Goal: Task Accomplishment & Management: Manage account settings

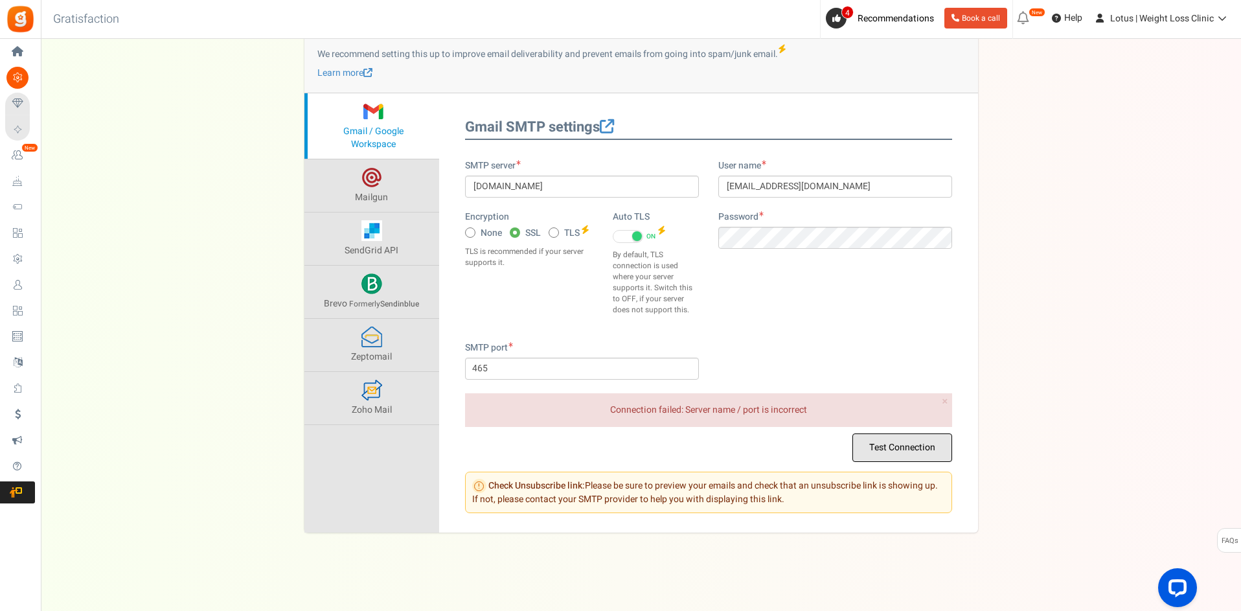
click at [906, 449] on button "Test Connection" at bounding box center [902, 447] width 100 height 29
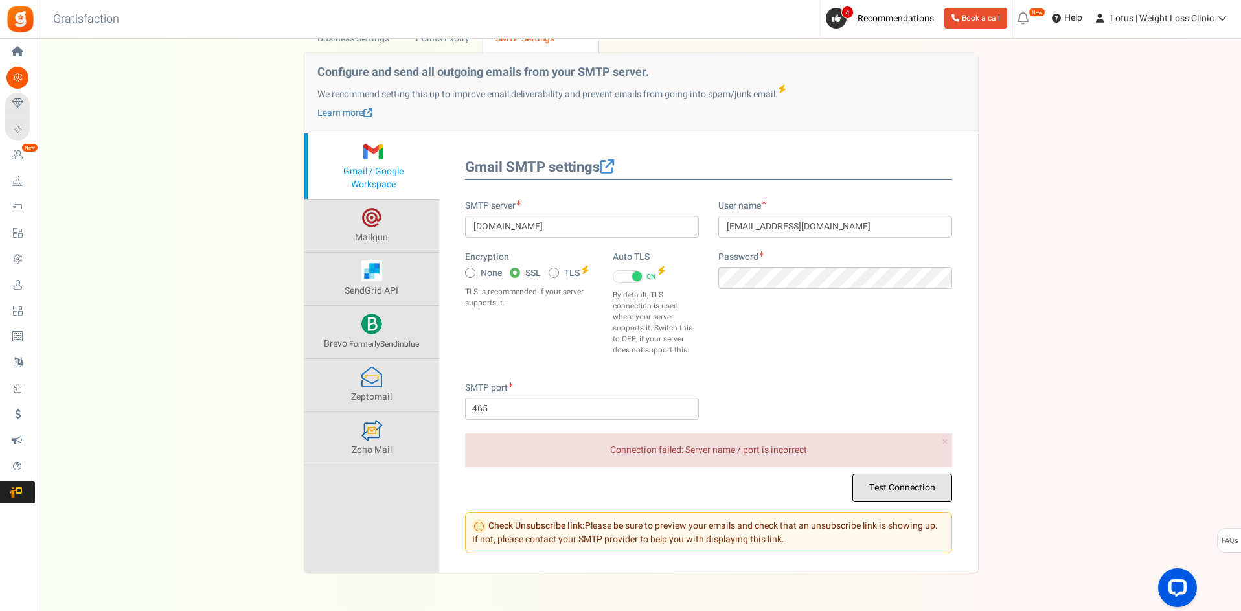
scroll to position [112, 0]
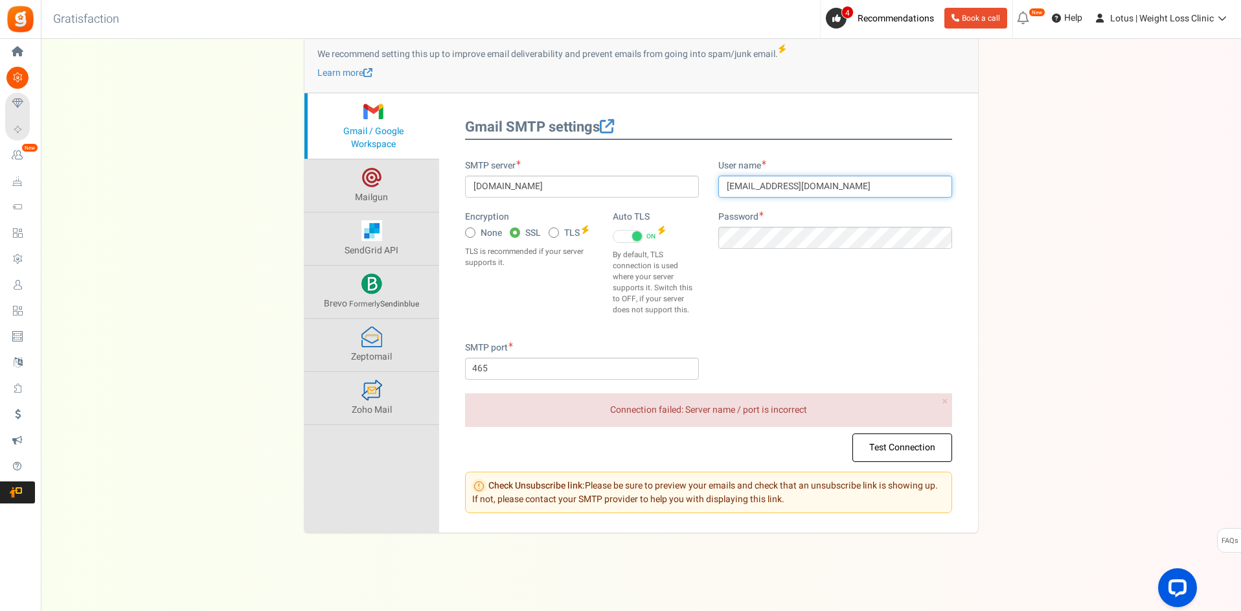
drag, startPoint x: 760, startPoint y: 182, endPoint x: 895, endPoint y: 190, distance: 135.0
click at [895, 190] on input "[EMAIL_ADDRESS][DOMAIN_NAME]" at bounding box center [835, 187] width 234 height 22
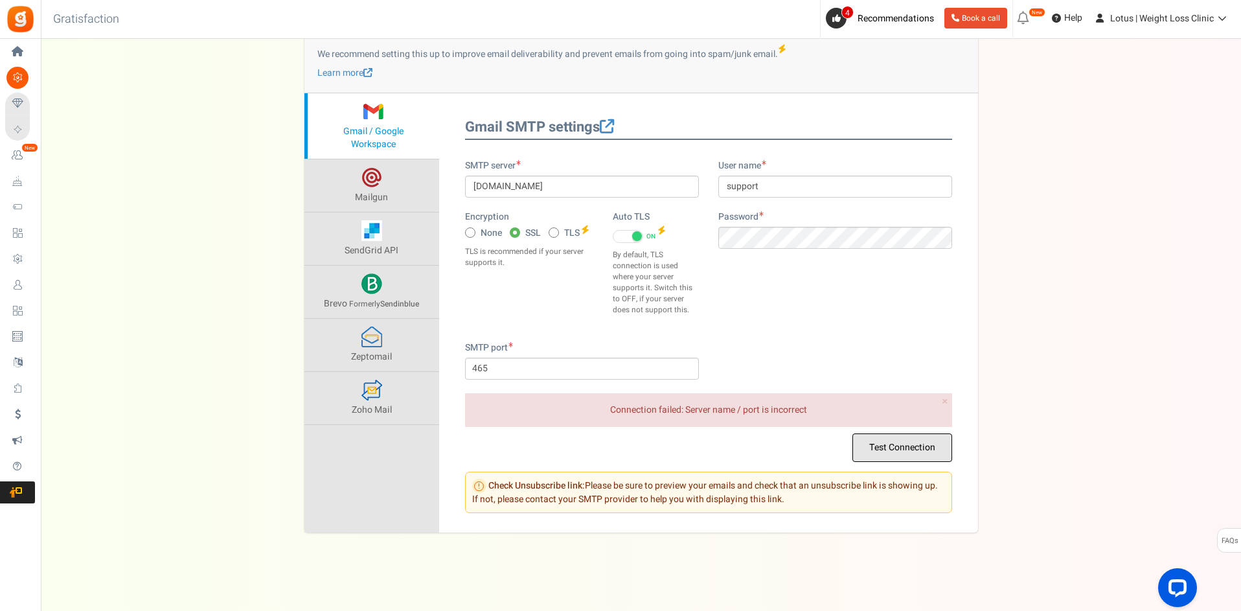
click at [879, 443] on button "Test Connection" at bounding box center [902, 447] width 100 height 29
click at [825, 183] on input "support" at bounding box center [835, 187] width 234 height 22
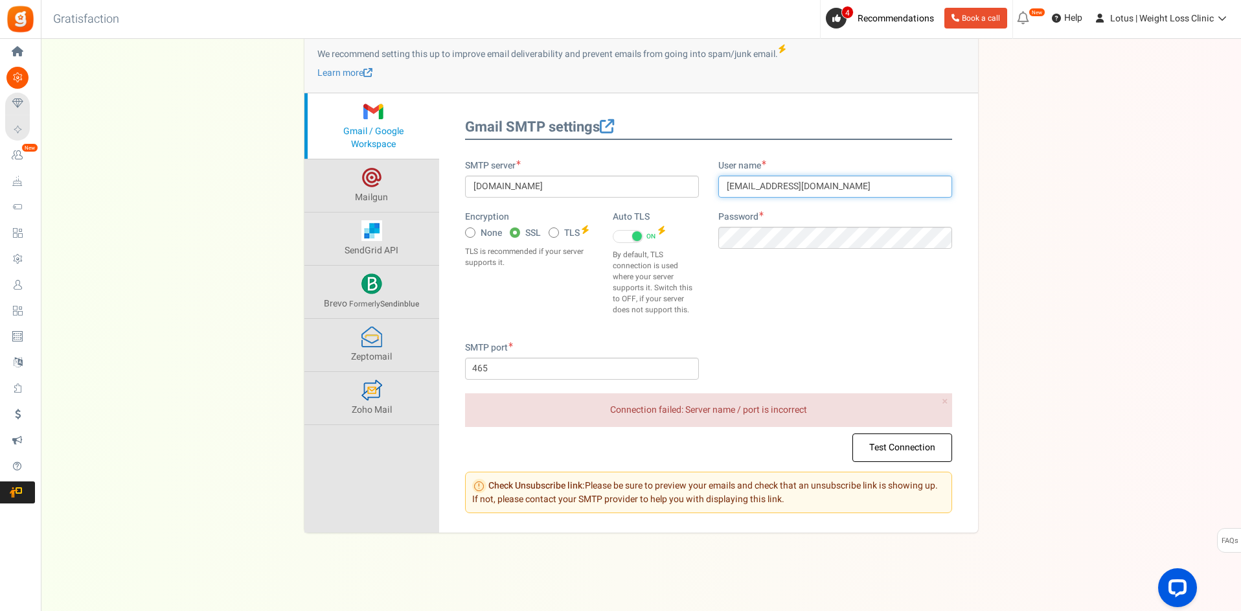
type input "[EMAIL_ADDRESS][DOMAIN_NAME]"
click at [918, 291] on div "SMTP server [DOMAIN_NAME] Encryption None SSL TLS Auto TLS ON OFF" at bounding box center [708, 250] width 507 height 182
click at [554, 232] on icon at bounding box center [553, 232] width 3 height 3
click at [554, 232] on input "TLS" at bounding box center [553, 233] width 8 height 8
radio input "true"
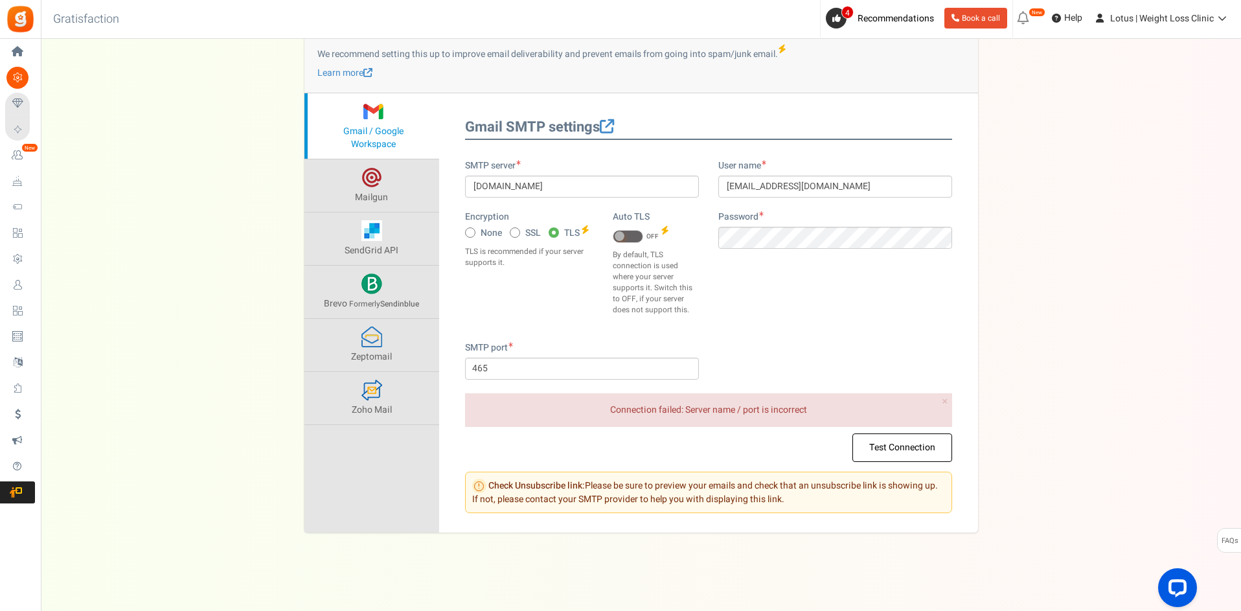
type input "587"
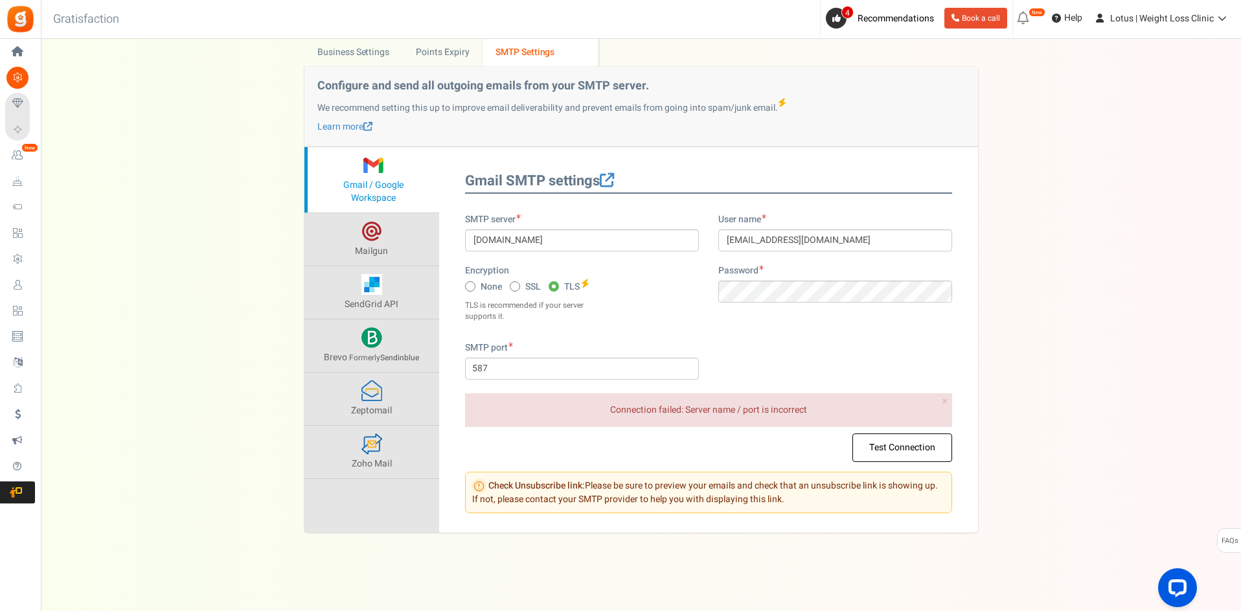
scroll to position [58, 0]
click at [895, 451] on button "Test Connection" at bounding box center [902, 447] width 100 height 29
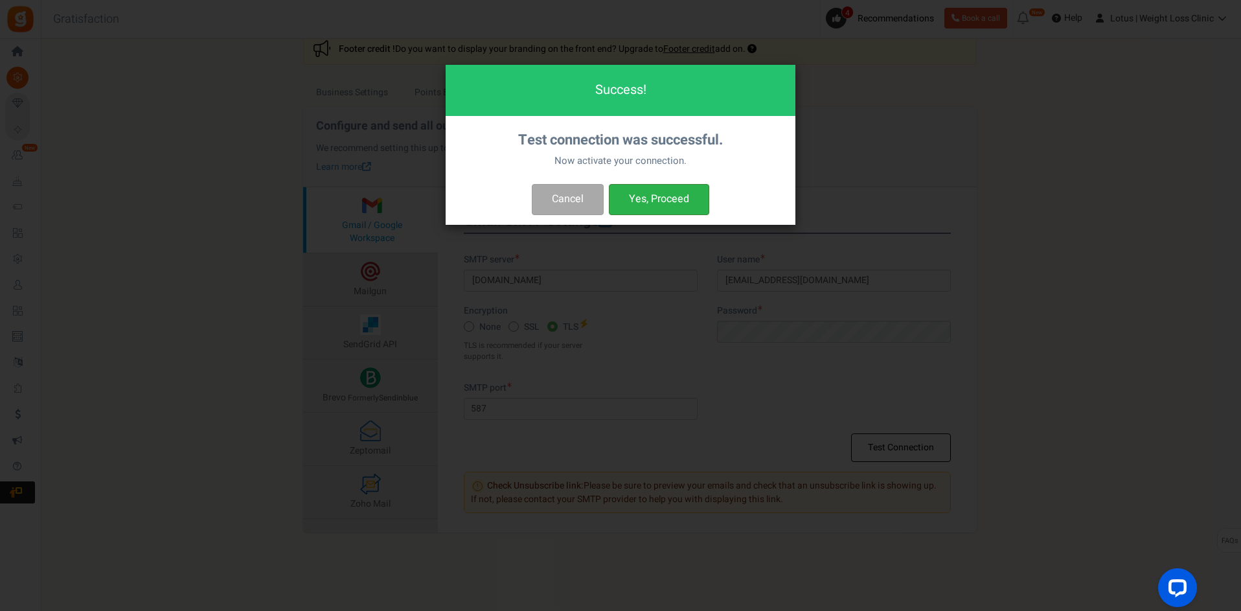
click at [670, 212] on button "Yes, Proceed" at bounding box center [659, 199] width 100 height 30
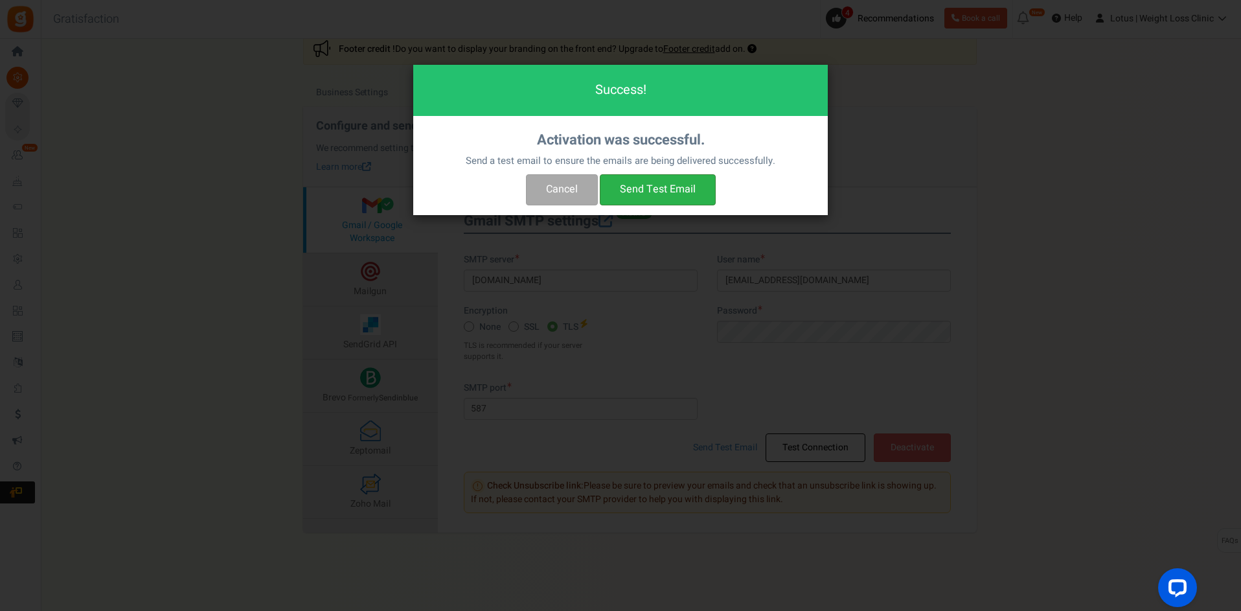
click at [657, 189] on button "Send Test Email" at bounding box center [658, 189] width 116 height 30
